Goal: Task Accomplishment & Management: Use online tool/utility

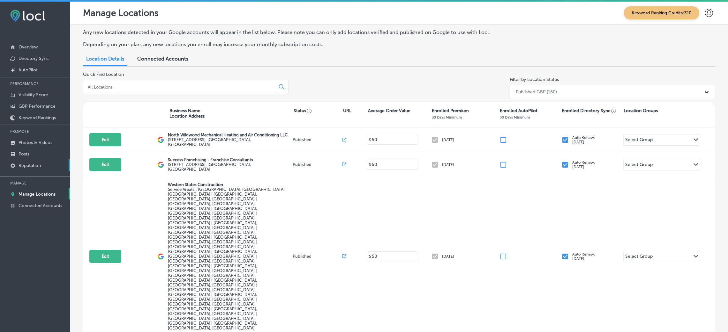
click at [54, 167] on link "Reputation" at bounding box center [35, 165] width 70 height 11
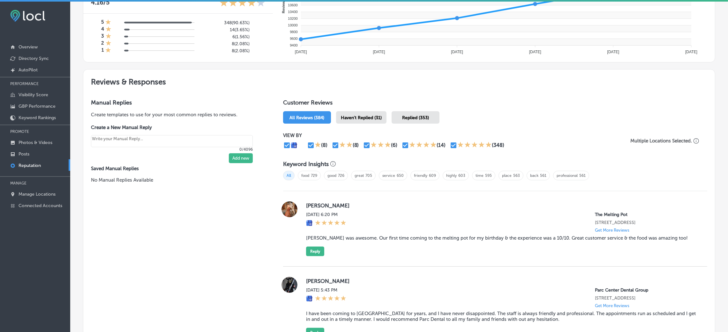
click at [361, 117] on span "Haven't Replied (31)" at bounding box center [361, 117] width 41 height 5
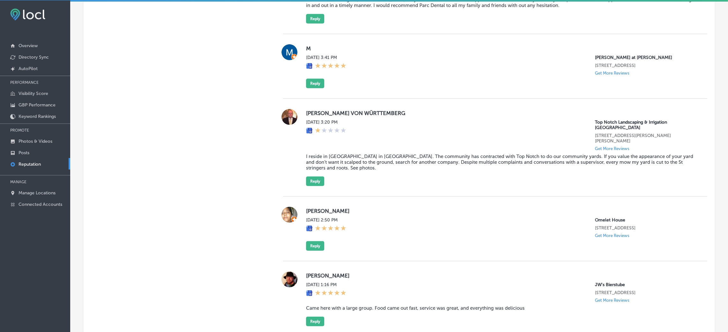
scroll to position [622, 0]
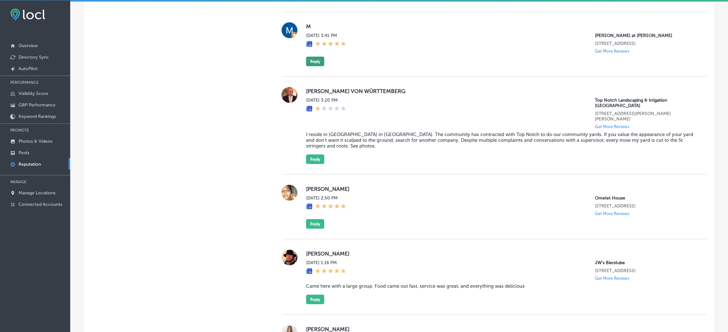
click at [312, 66] on button "Reply" at bounding box center [315, 62] width 18 height 10
type textarea "x"
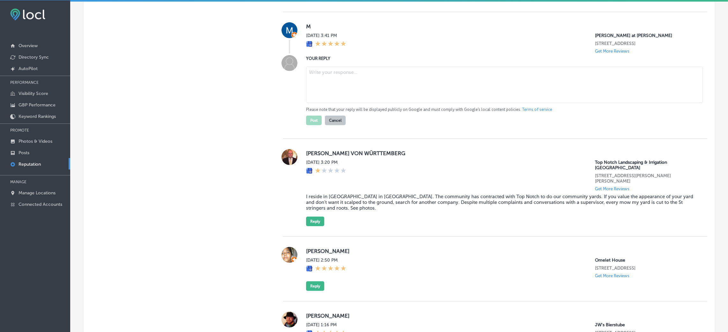
click at [352, 93] on textarea at bounding box center [504, 85] width 397 height 36
click at [366, 86] on textarea at bounding box center [504, 85] width 397 height 36
click at [331, 89] on textarea at bounding box center [504, 85] width 397 height 36
click at [350, 86] on textarea at bounding box center [504, 85] width 397 height 36
paste textarea "Thank you so much for the 5-star review! [PERSON_NAME] at [PERSON_NAME] & [PERS…"
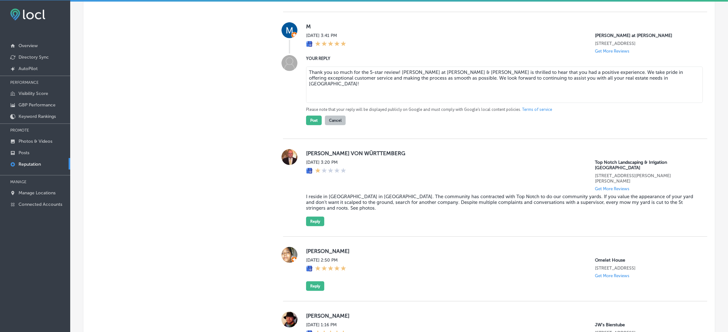
click at [396, 82] on textarea "Thank you so much for the 5-star review! [PERSON_NAME] at [PERSON_NAME] & [PERS…" at bounding box center [504, 85] width 397 height 36
type textarea "Thank you so much for the 5-star review, M! [PERSON_NAME] at [PERSON_NAME] & [P…"
click at [315, 125] on button "Post" at bounding box center [314, 121] width 16 height 10
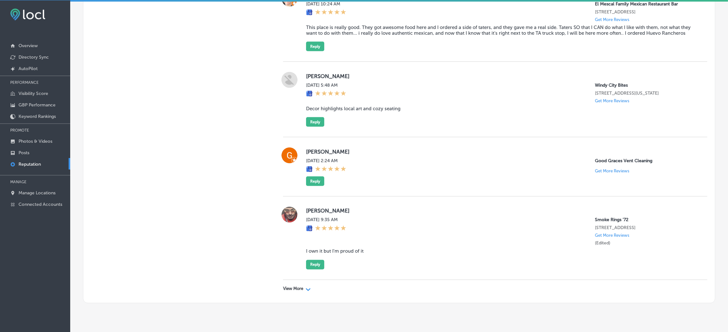
scroll to position [1670, 0]
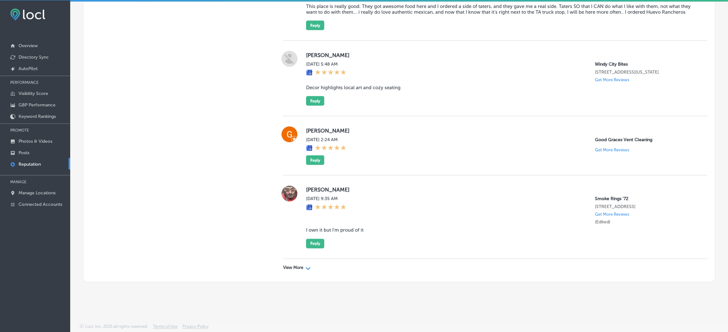
click at [295, 268] on p "View More" at bounding box center [293, 268] width 20 height 5
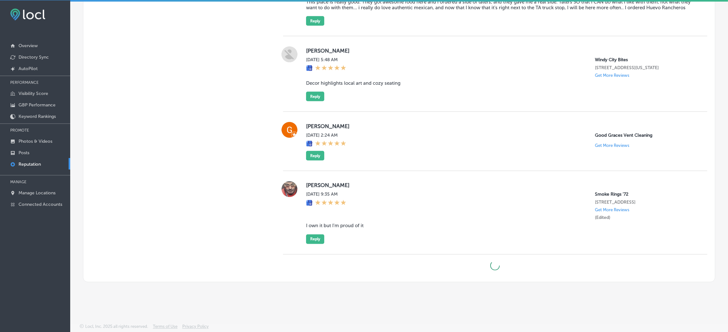
type textarea "x"
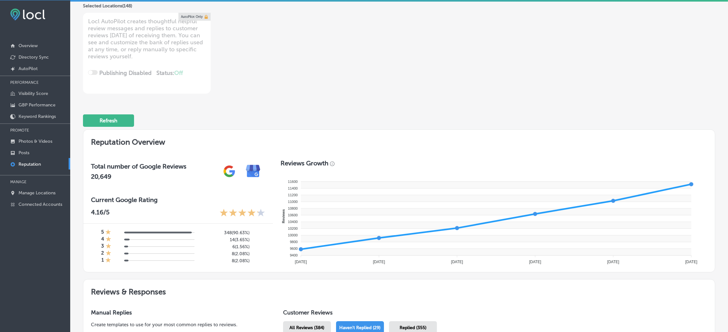
scroll to position [0, 0]
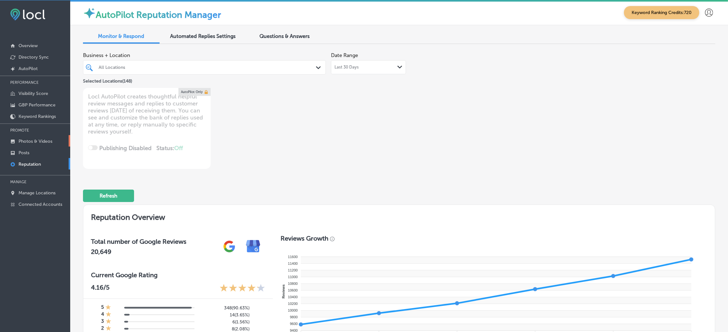
click at [38, 141] on p "Photos & Videos" at bounding box center [36, 141] width 34 height 5
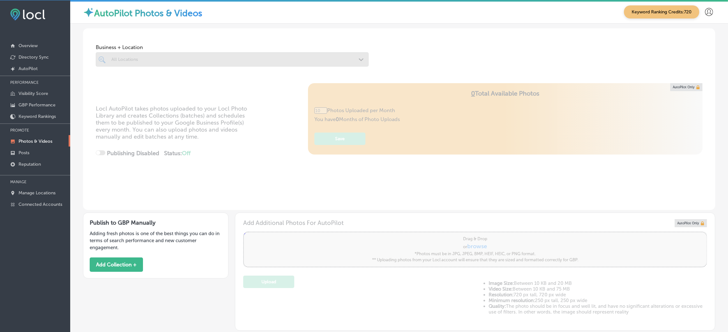
click at [135, 62] on div at bounding box center [232, 59] width 273 height 14
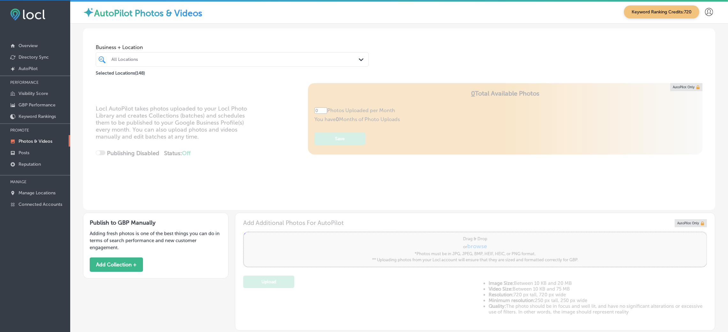
click at [164, 59] on div "All Locations" at bounding box center [235, 59] width 248 height 5
type input "5"
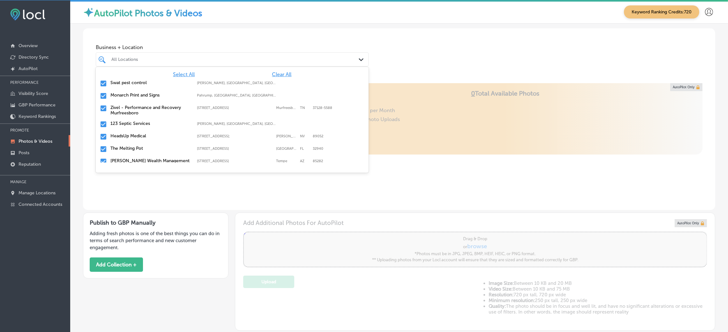
click at [276, 77] on span "Clear All" at bounding box center [281, 74] width 19 height 6
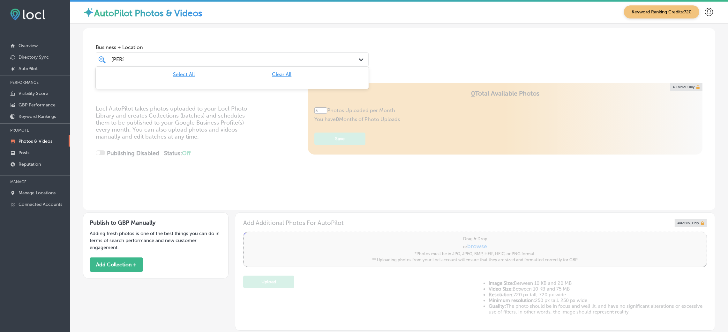
type input "[PERSON_NAME]"
type input "0"
click at [177, 81] on label "[PERSON_NAME], Morton, & Imms LLC" at bounding box center [150, 85] width 80 height 11
type input "[PERSON_NAME]"
click at [430, 82] on div "Business + Location [PERSON_NAME] Path Created with Sketch. Selected Locations …" at bounding box center [399, 55] width 632 height 55
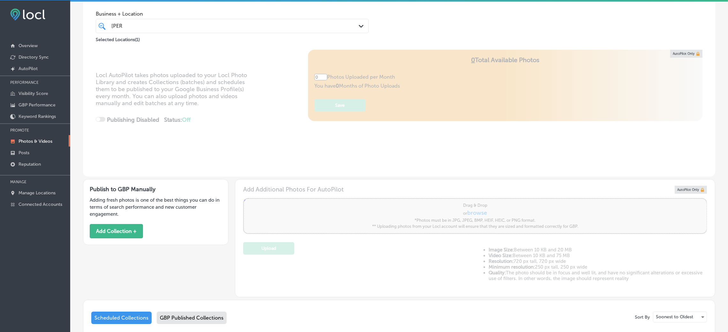
type input "5"
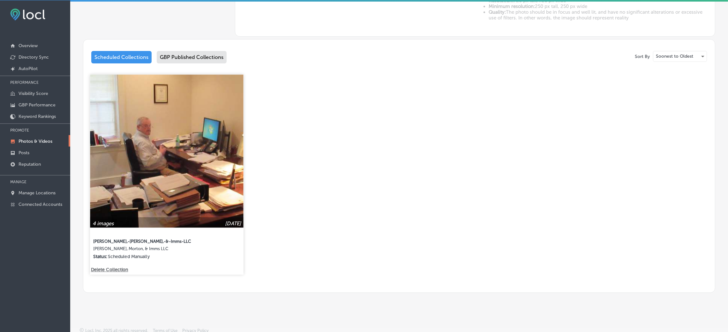
scroll to position [296, 0]
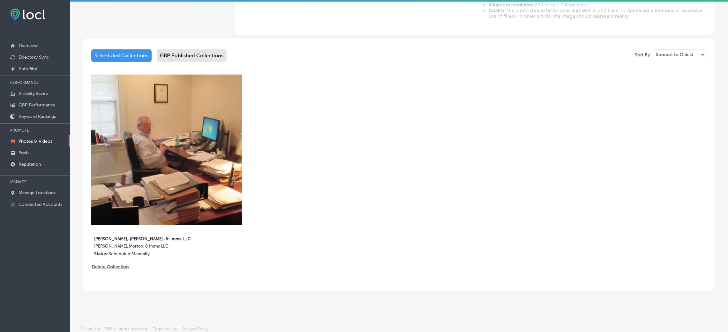
click at [200, 48] on div "Sort By Soonest to Oldest Scheduled Collections GBP Published Collections 4 ima…" at bounding box center [399, 165] width 632 height 254
click at [198, 49] on div "GBP Published Collections" at bounding box center [192, 55] width 70 height 12
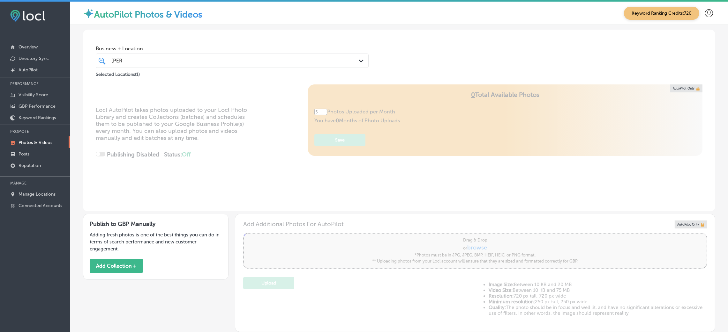
click at [189, 59] on div "[PERSON_NAME]" at bounding box center [220, 60] width 219 height 9
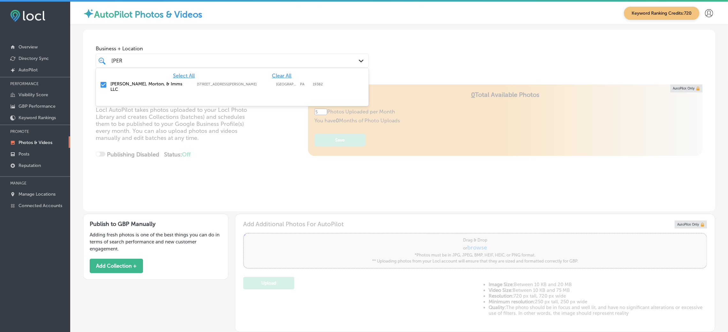
click at [416, 64] on div "Business + Location option [STREET_ADDRESS][PERSON_NAME]. option [STREET_ADDRES…" at bounding box center [399, 54] width 632 height 48
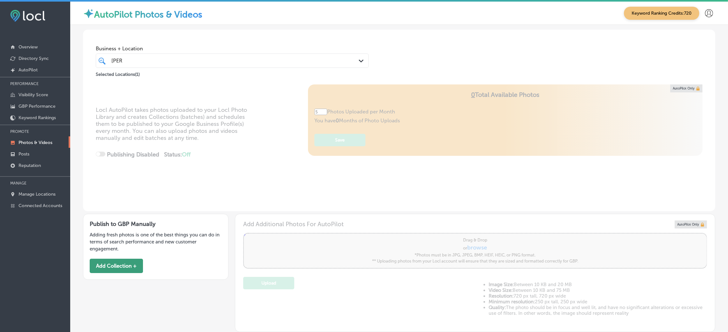
click at [113, 264] on button "Add Collection +" at bounding box center [116, 266] width 53 height 14
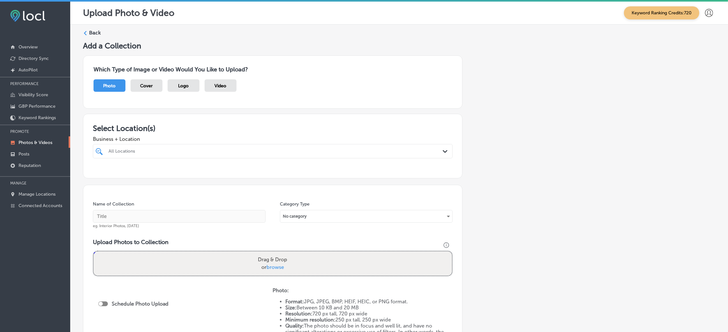
scroll to position [48, 0]
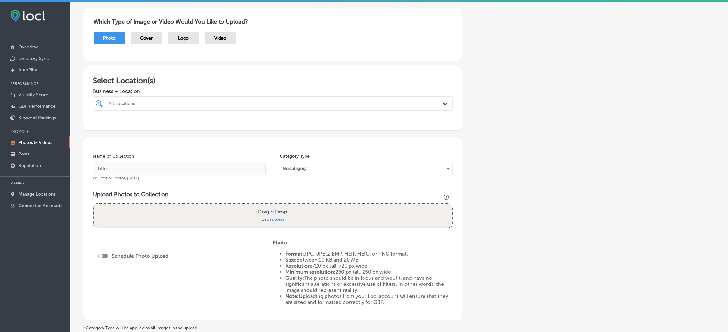
click at [149, 102] on div "All Locations" at bounding box center [275, 103] width 335 height 5
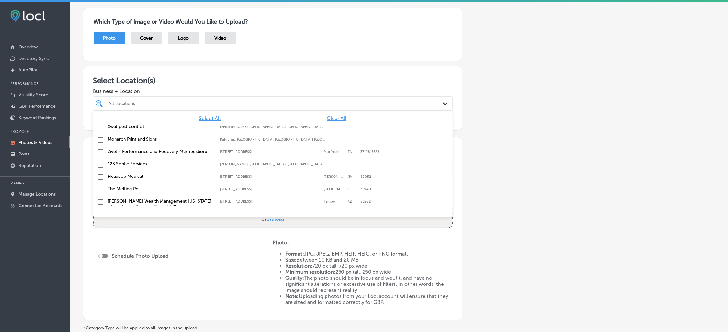
click at [330, 116] on span "Clear All" at bounding box center [336, 118] width 19 height 6
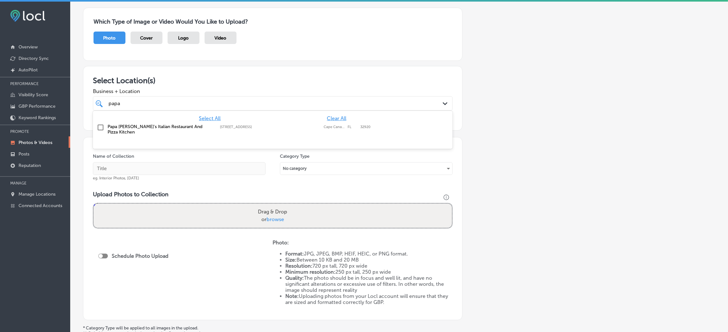
click at [309, 124] on div "Papa [PERSON_NAME]'s Italian Restaurant And Pizza Kitchen [STREET_ADDRESS] [STR…" at bounding box center [272, 129] width 354 height 13
type input "papa"
click at [449, 122] on div "Select Location(s) Business + Location papa papa Path Created with Sketch. Sele…" at bounding box center [272, 98] width 379 height 65
click at [189, 170] on input "text" at bounding box center [179, 168] width 173 height 13
click at [190, 167] on input "text" at bounding box center [179, 168] width 173 height 13
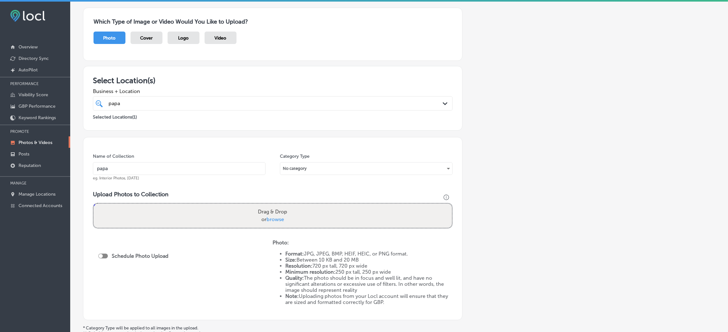
type input "Papa-Vito's-Italian-Restaurant-restaurants"
click at [215, 216] on div "Drag & Drop or browse" at bounding box center [272, 216] width 358 height 24
click at [93, 204] on input "Drag & Drop or browse" at bounding box center [272, 205] width 358 height 2
type input "C:\fakepath\pizza restaurants Papa Vito_s Italian FOOD (1).jpg"
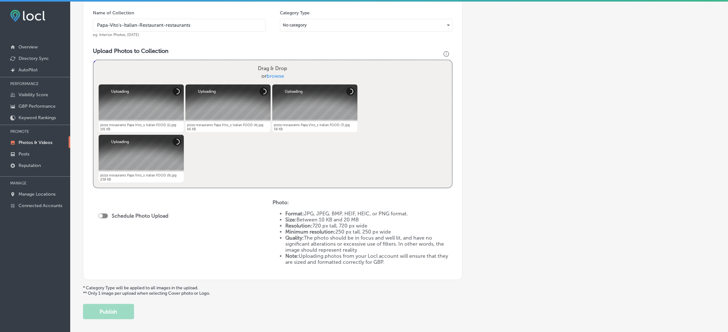
scroll to position [221, 0]
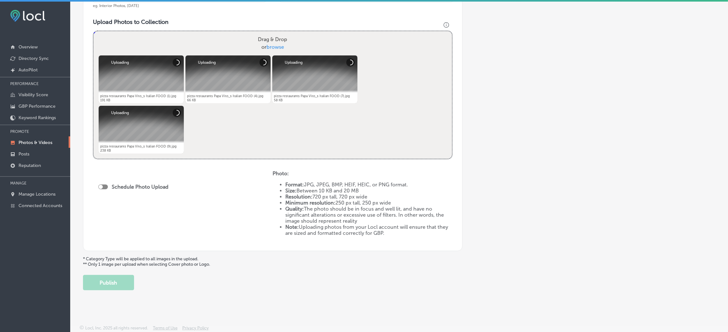
click at [99, 191] on div "Schedule Photo Upload" at bounding box center [134, 188] width 73 height 14
click at [99, 190] on div "Schedule Photo Upload" at bounding box center [134, 188] width 73 height 14
click at [105, 184] on div "Schedule Photo Upload" at bounding box center [134, 187] width 73 height 6
click at [104, 189] on div "Schedule Photo Upload" at bounding box center [134, 187] width 73 height 6
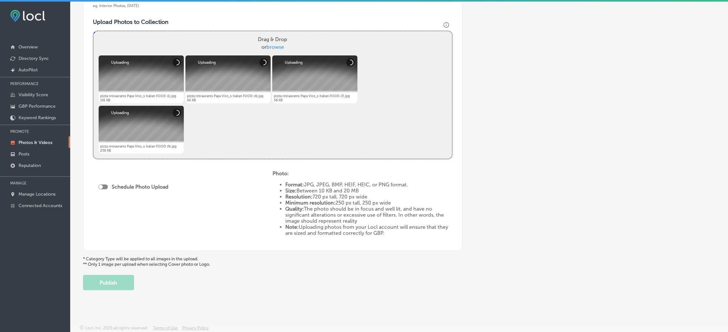
click at [104, 188] on div at bounding box center [103, 187] width 10 height 5
checkbox input "true"
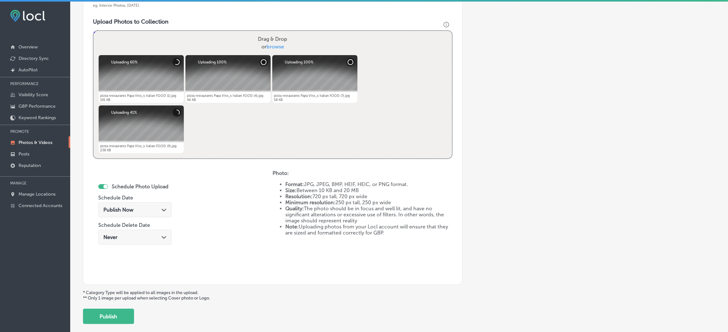
click at [158, 207] on div "Publish Now Path Created with Sketch." at bounding box center [134, 210] width 63 height 6
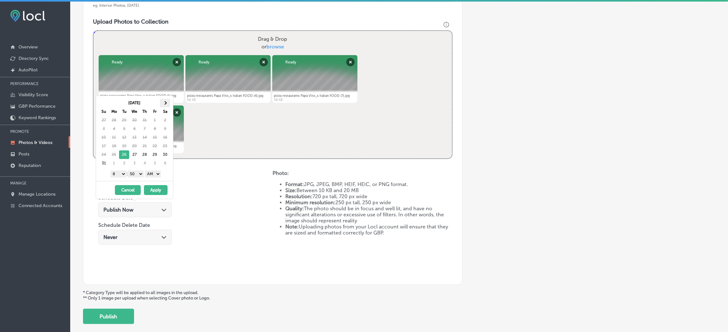
click at [167, 104] on th at bounding box center [165, 103] width 10 height 9
click at [137, 176] on select "00 10 20 30 40 50" at bounding box center [136, 174] width 16 height 7
click at [123, 173] on select "1 2 3 4 5 6 7 8 9 10 11 12" at bounding box center [118, 174] width 16 height 7
click at [151, 178] on select "AM PM" at bounding box center [153, 174] width 16 height 7
click at [156, 195] on button "Apply" at bounding box center [156, 190] width 24 height 10
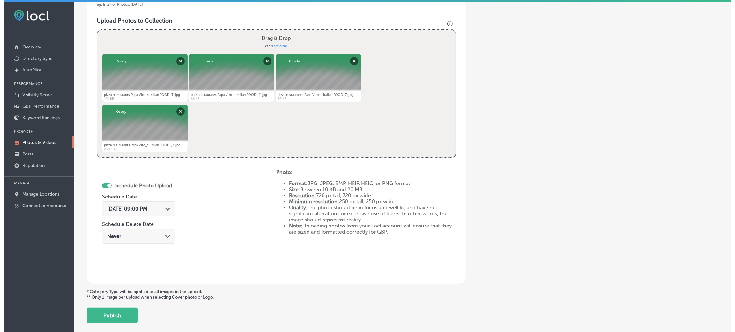
scroll to position [255, 0]
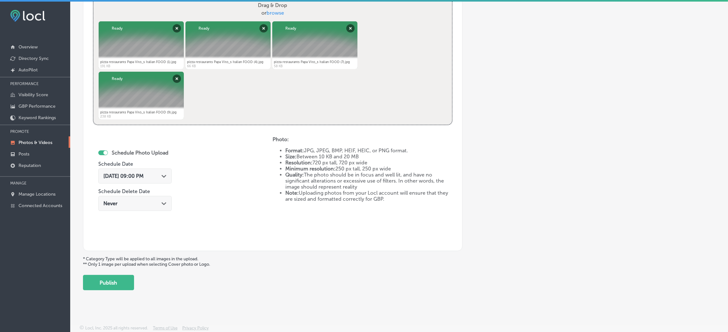
click at [136, 282] on div "Add a Collection Which Type of Image or Video Would You Like to Upload? Photo C…" at bounding box center [399, 39] width 632 height 504
click at [130, 282] on button "Publish" at bounding box center [108, 282] width 51 height 15
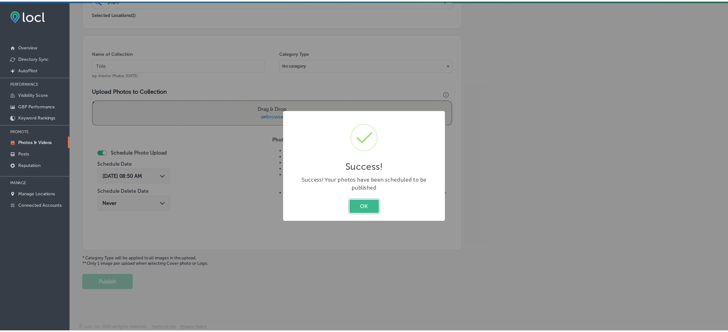
scroll to position [152, 0]
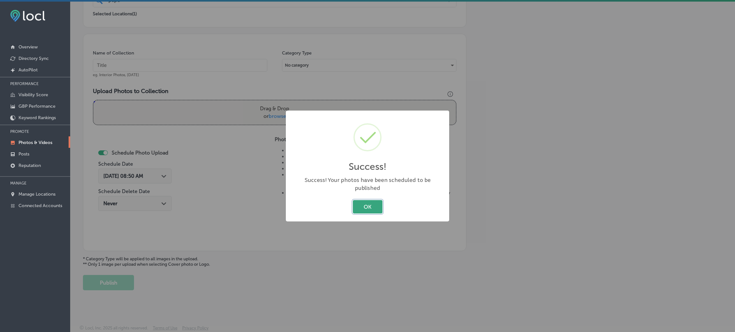
click at [367, 202] on button "OK" at bounding box center [368, 206] width 30 height 13
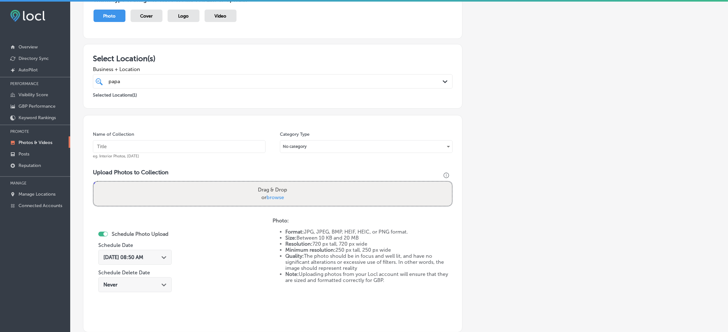
scroll to position [0, 0]
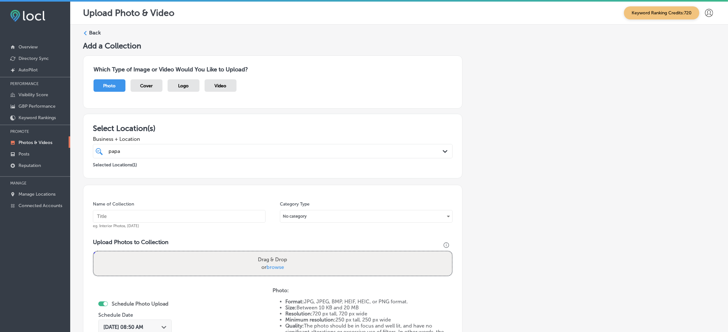
click at [89, 32] on label "Back" at bounding box center [95, 32] width 12 height 7
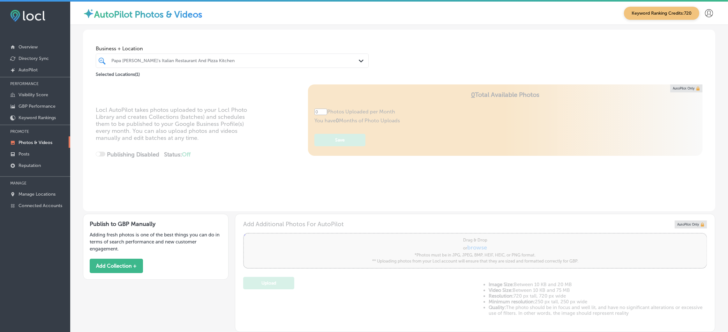
type input "5"
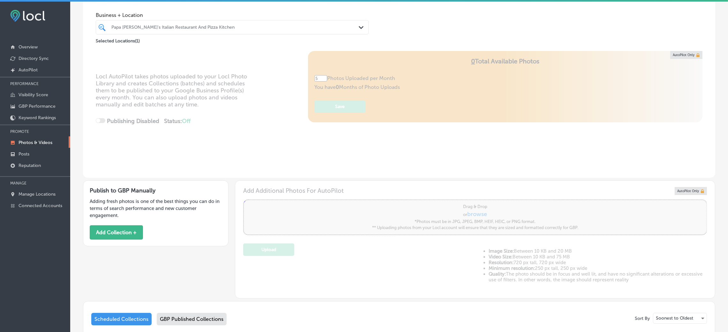
scroll to position [48, 0]
